Goal: Navigation & Orientation: Find specific page/section

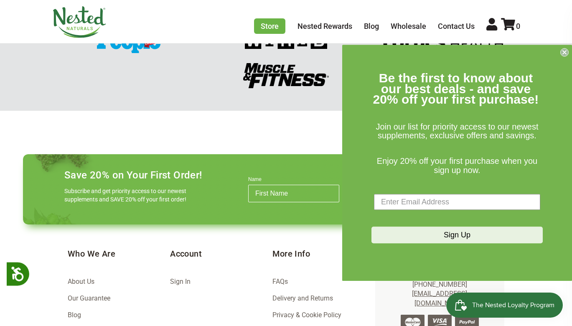
scroll to position [1169, 0]
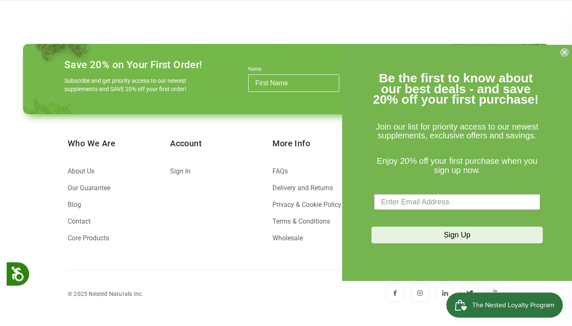
click at [76, 175] on li "About Us" at bounding box center [119, 171] width 102 height 17
click at [81, 170] on link "About Us" at bounding box center [81, 171] width 27 height 8
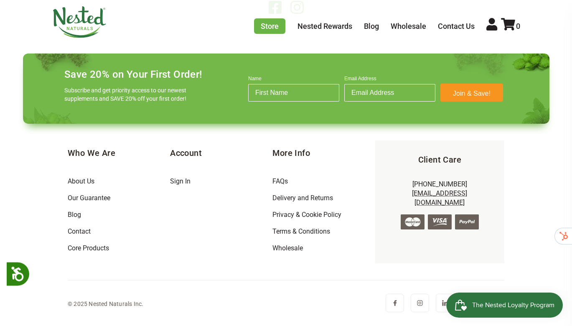
scroll to position [1558, 0]
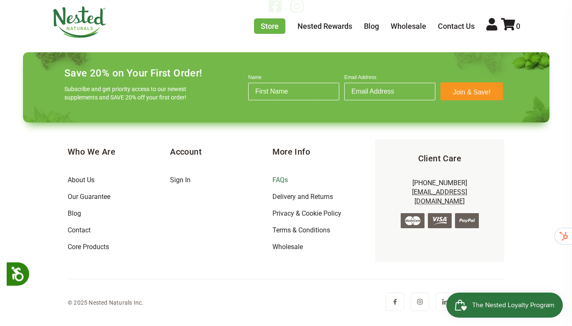
click at [282, 181] on link "FAQs" at bounding box center [279, 180] width 15 height 8
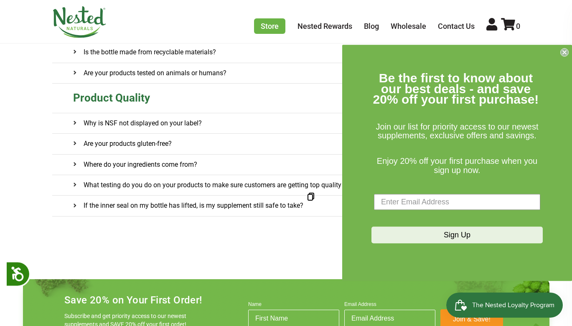
scroll to position [755, 0]
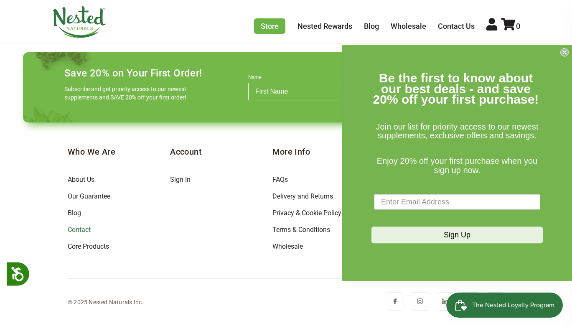
click at [79, 226] on link "Contact" at bounding box center [79, 230] width 23 height 8
